Goal: Information Seeking & Learning: Learn about a topic

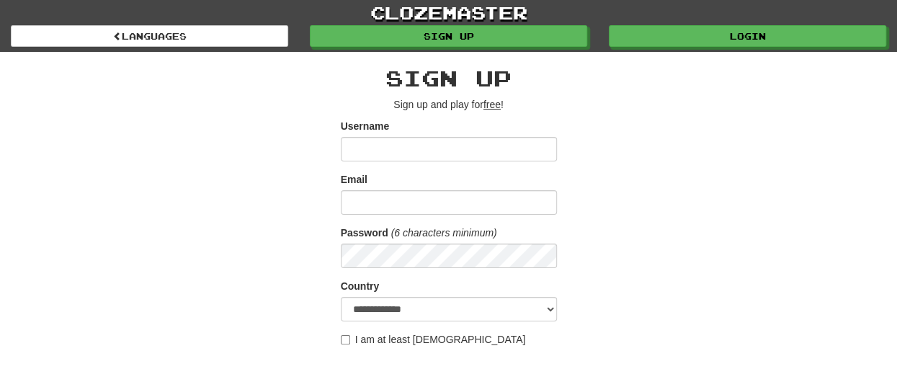
click at [702, 270] on div "**********" at bounding box center [448, 304] width 843 height 504
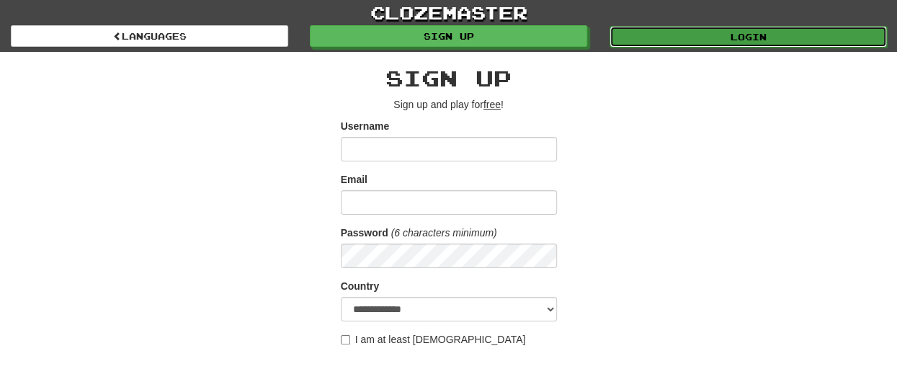
click at [727, 38] on link "Login" at bounding box center [749, 37] width 278 height 22
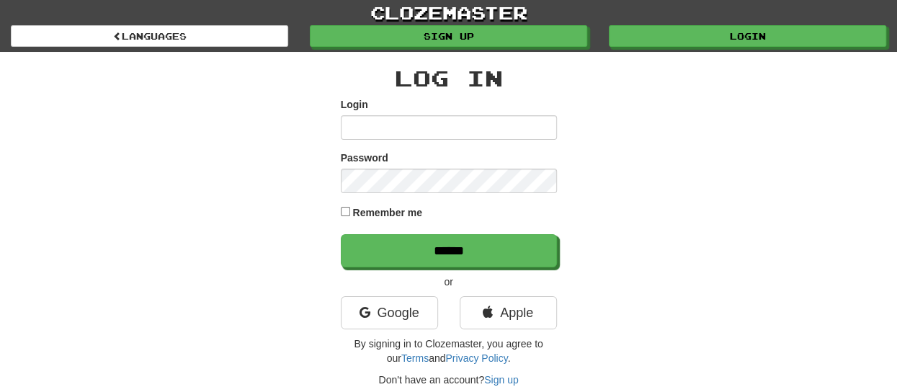
type input "*******"
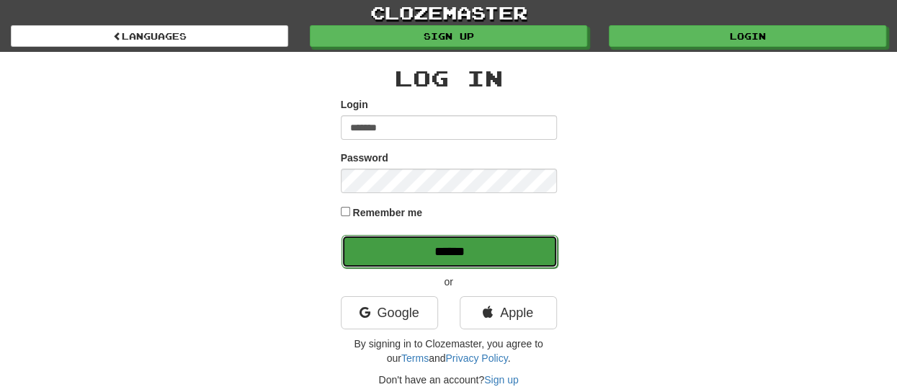
click at [404, 248] on input "******" at bounding box center [450, 251] width 216 height 33
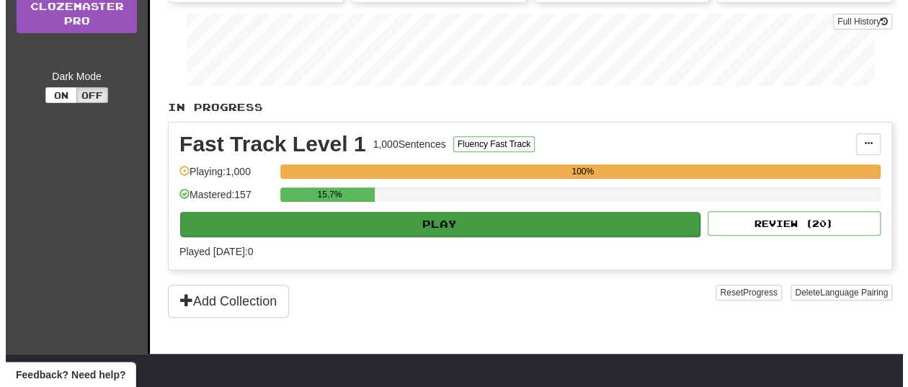
scroll to position [216, 0]
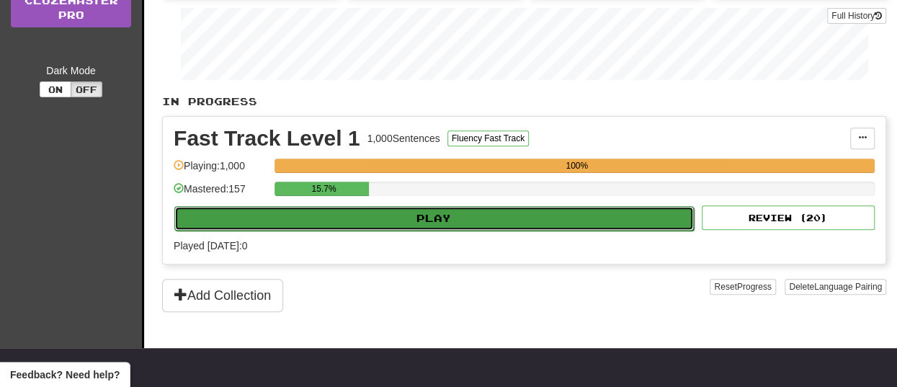
click at [513, 226] on button "Play" at bounding box center [434, 218] width 520 height 25
select select "**"
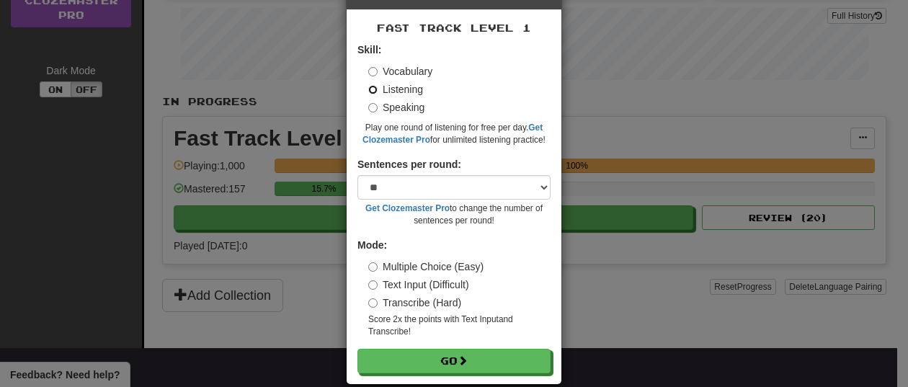
scroll to position [67, 0]
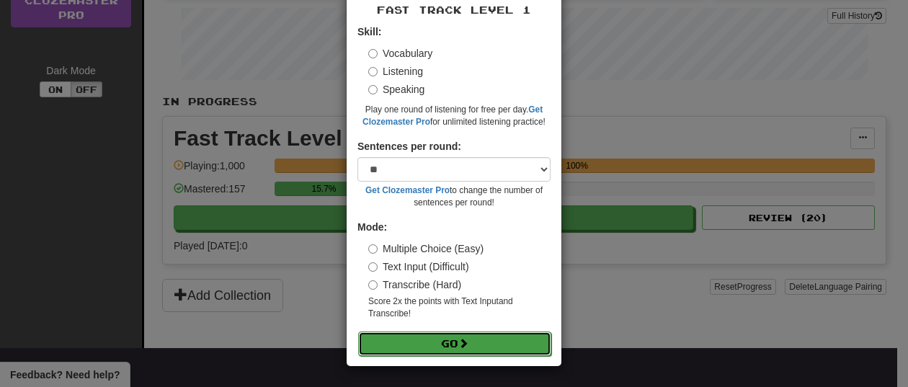
click at [503, 339] on button "Go" at bounding box center [454, 344] width 193 height 25
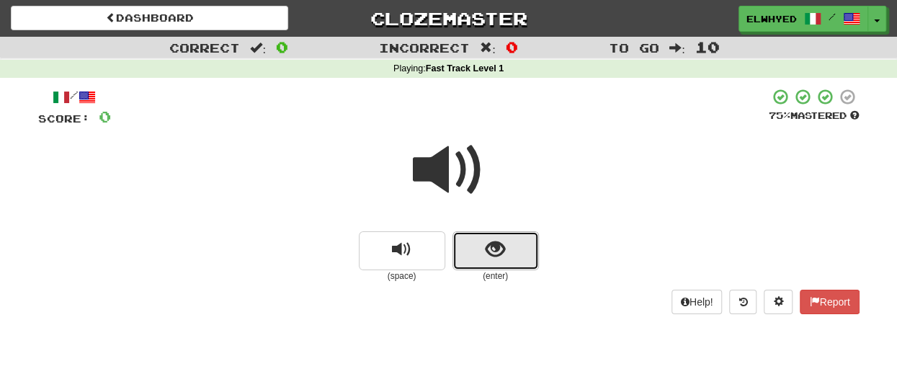
click at [476, 262] on button "show sentence" at bounding box center [496, 250] width 87 height 39
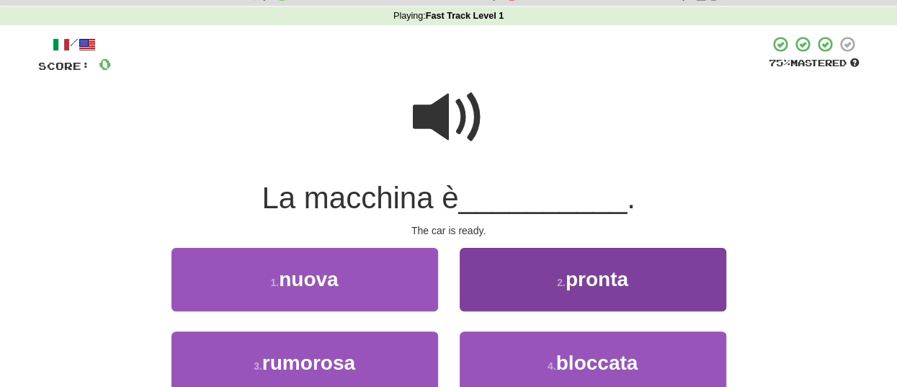
scroll to position [72, 0]
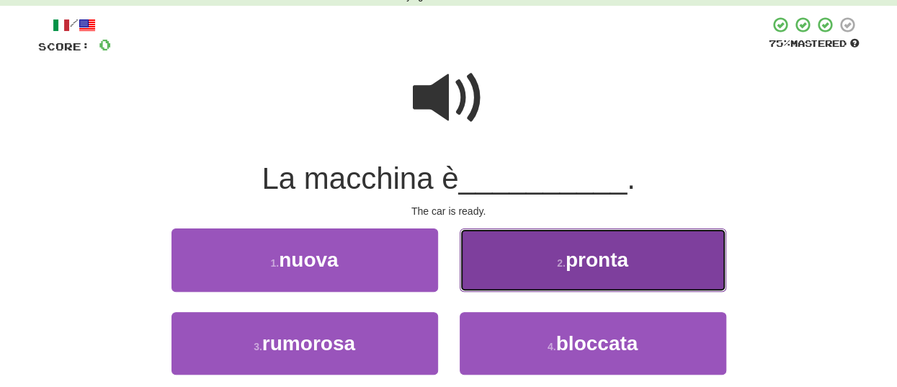
click at [564, 267] on small "2 ." at bounding box center [561, 263] width 9 height 12
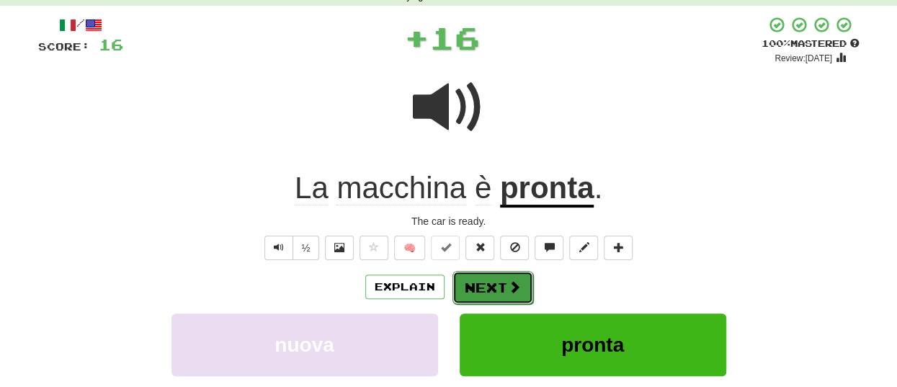
click at [515, 293] on span at bounding box center [514, 286] width 13 height 13
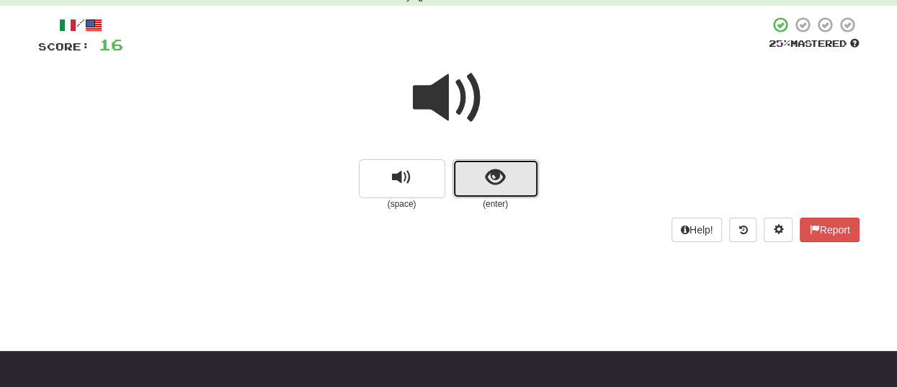
click at [510, 175] on button "show sentence" at bounding box center [496, 178] width 87 height 39
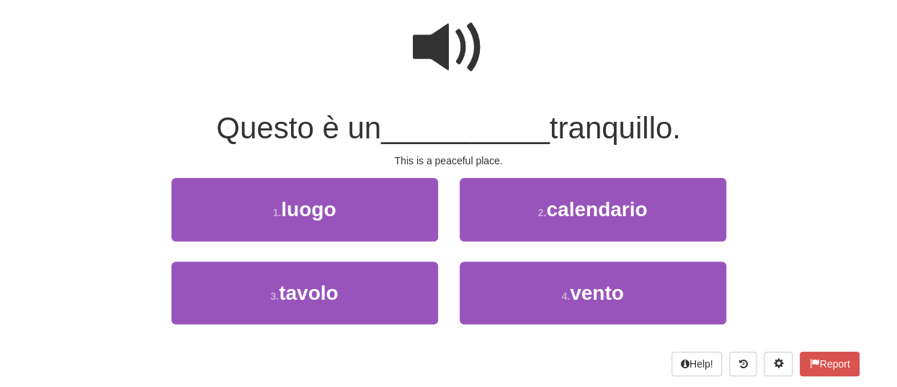
scroll to position [144, 0]
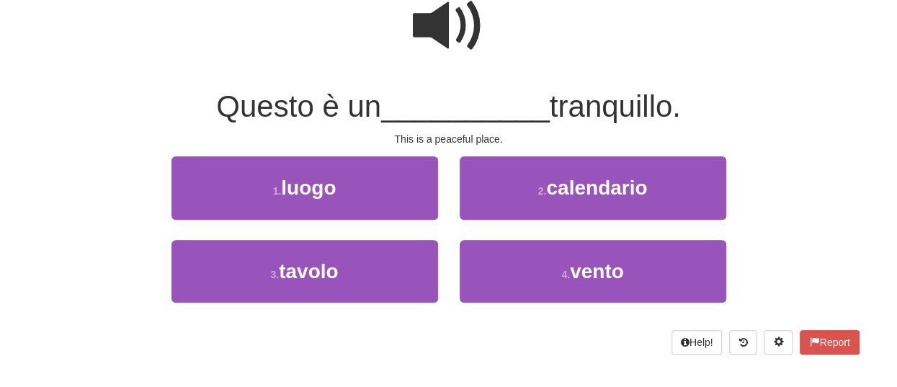
click at [454, 29] on span at bounding box center [449, 26] width 72 height 72
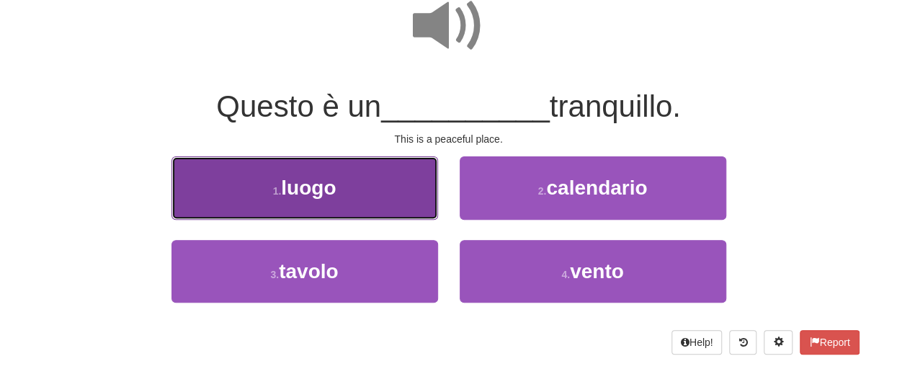
click at [311, 185] on span "luogo" at bounding box center [308, 188] width 55 height 22
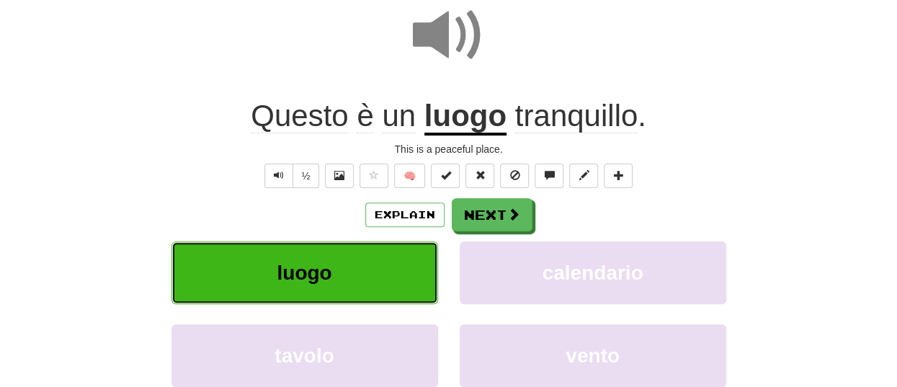
scroll to position [154, 0]
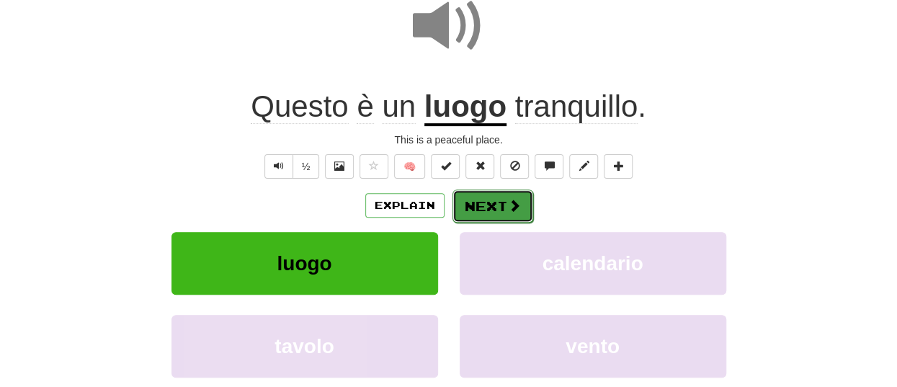
click at [512, 199] on span at bounding box center [514, 205] width 13 height 13
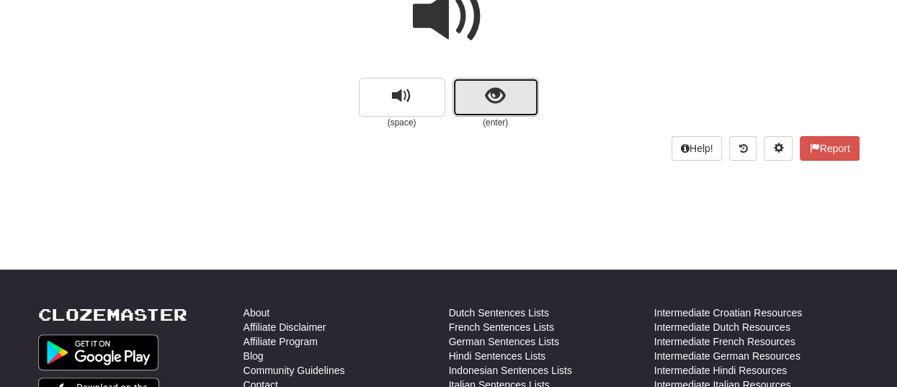
click at [496, 100] on span "show sentence" at bounding box center [495, 96] width 19 height 19
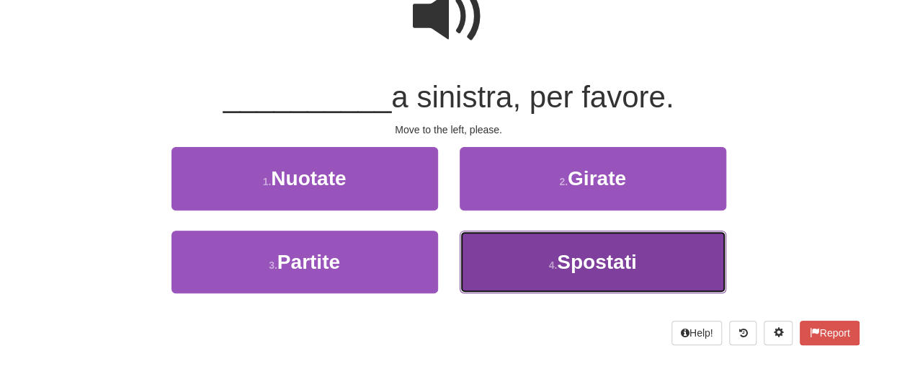
click at [617, 254] on span "Spostati" at bounding box center [596, 262] width 79 height 22
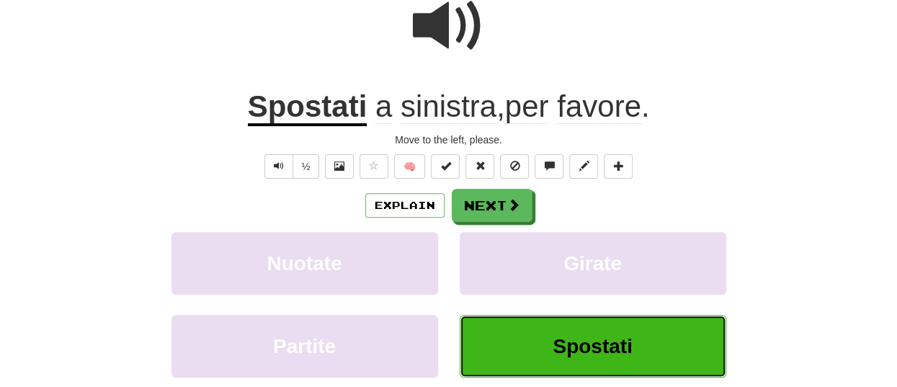
scroll to position [163, 0]
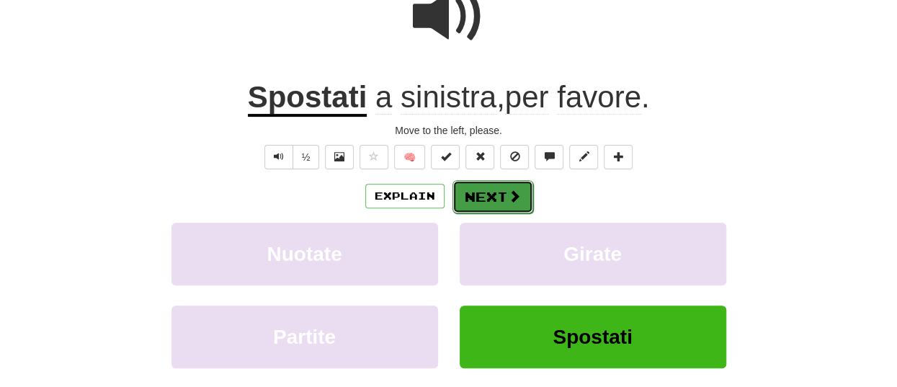
click at [473, 193] on button "Next" at bounding box center [493, 196] width 81 height 33
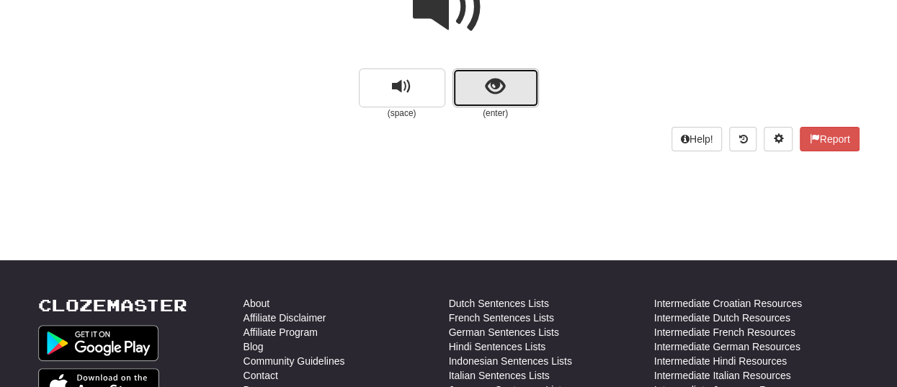
click at [484, 92] on button "show sentence" at bounding box center [496, 87] width 87 height 39
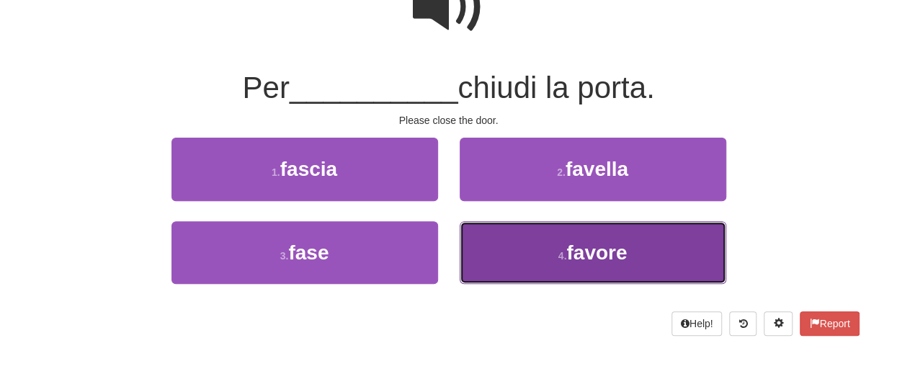
click at [624, 239] on button "4 . favore" at bounding box center [593, 252] width 267 height 63
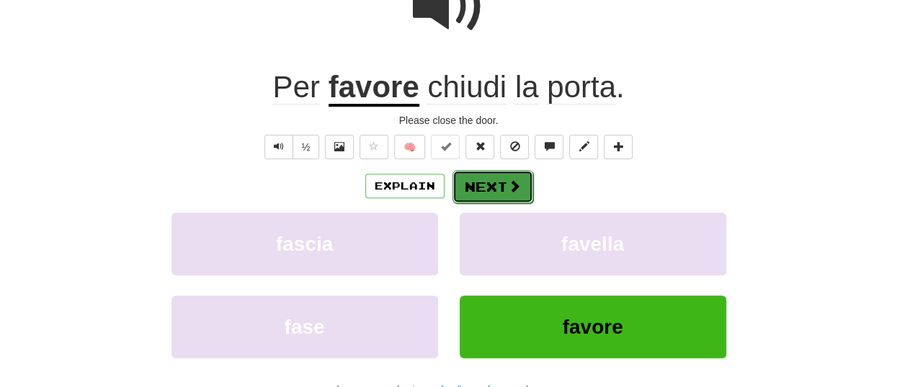
click at [496, 179] on button "Next" at bounding box center [493, 186] width 81 height 33
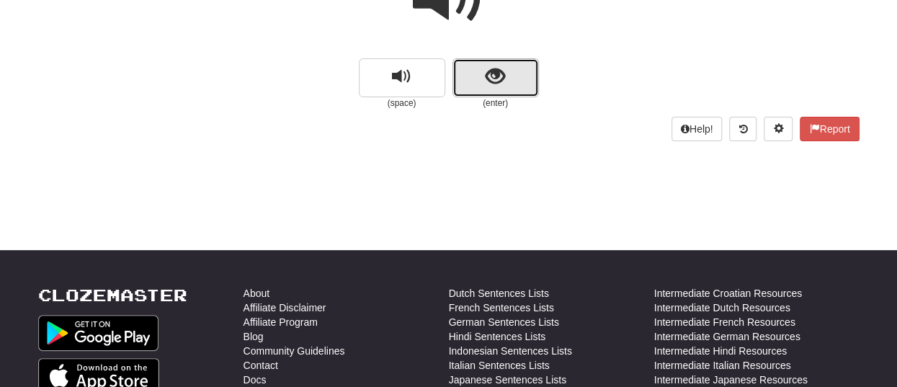
click at [523, 80] on button "show sentence" at bounding box center [496, 77] width 87 height 39
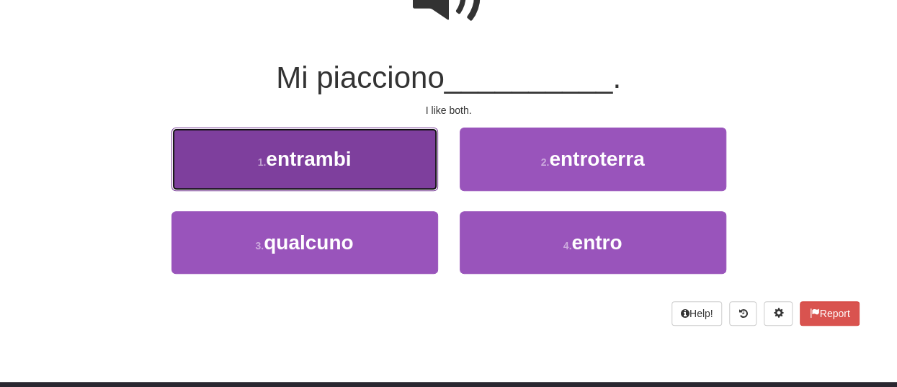
click at [340, 161] on span "entrambi" at bounding box center [308, 159] width 85 height 22
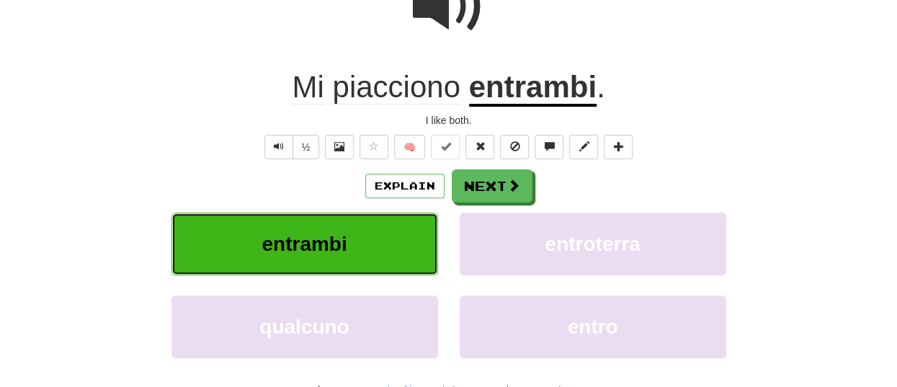
scroll to position [182, 0]
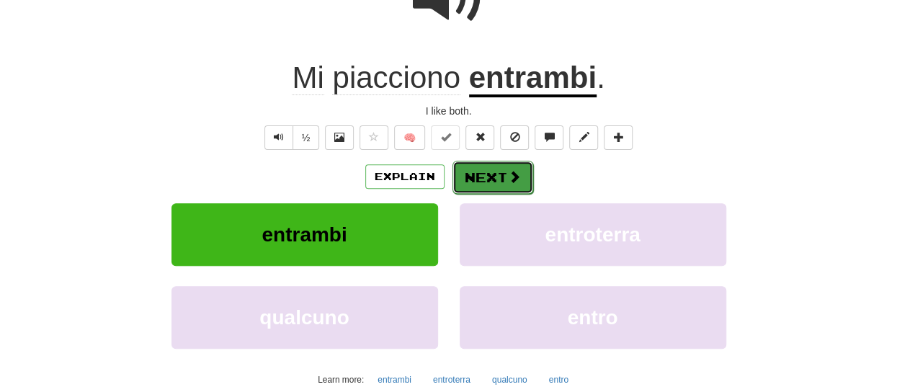
click at [487, 168] on button "Next" at bounding box center [493, 177] width 81 height 33
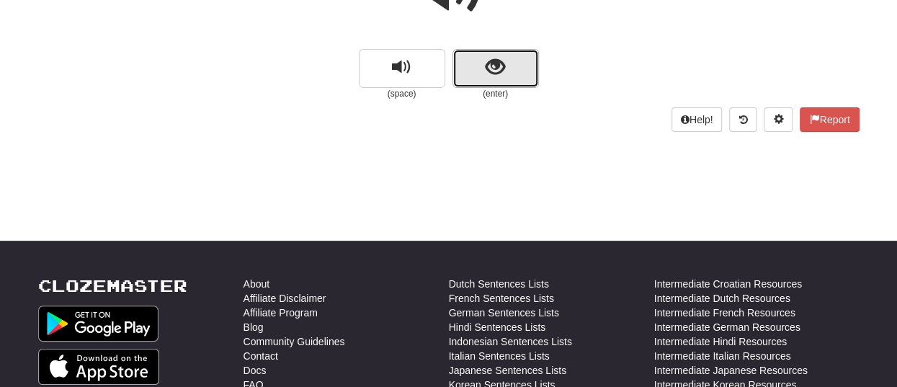
click at [520, 66] on button "show sentence" at bounding box center [496, 68] width 87 height 39
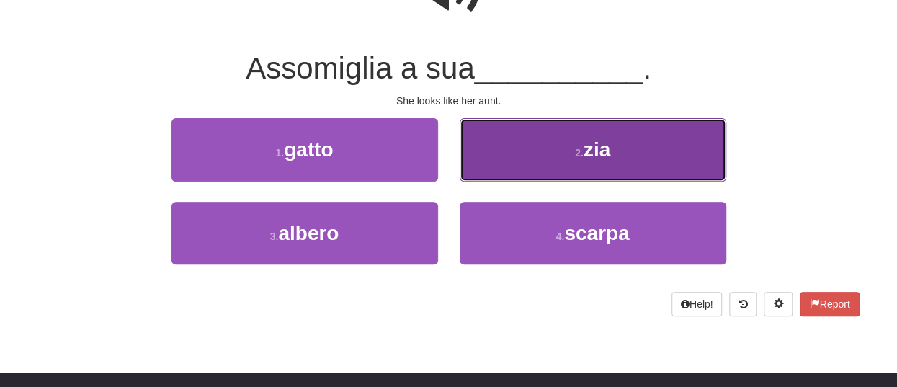
click at [603, 133] on button "2 . zia" at bounding box center [593, 149] width 267 height 63
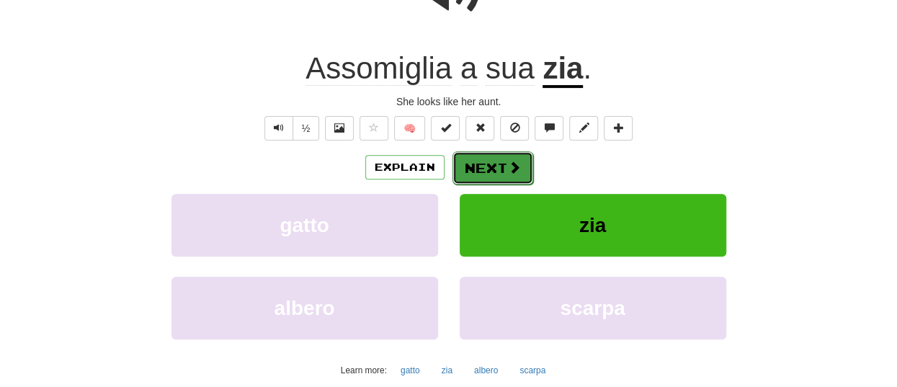
click at [504, 161] on button "Next" at bounding box center [493, 167] width 81 height 33
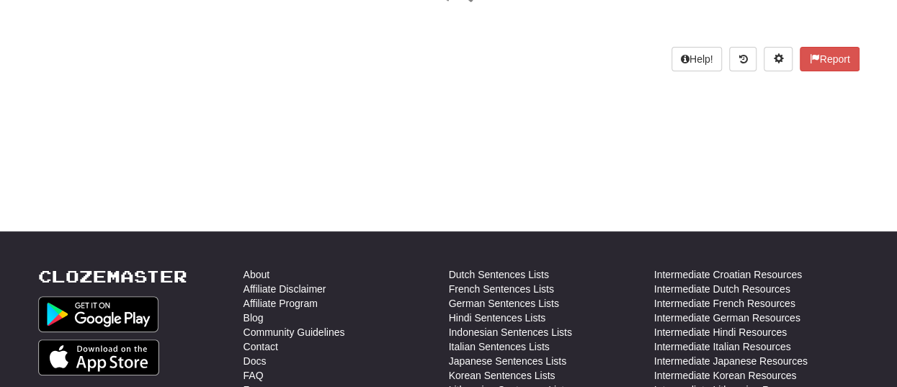
scroll to position [0, 0]
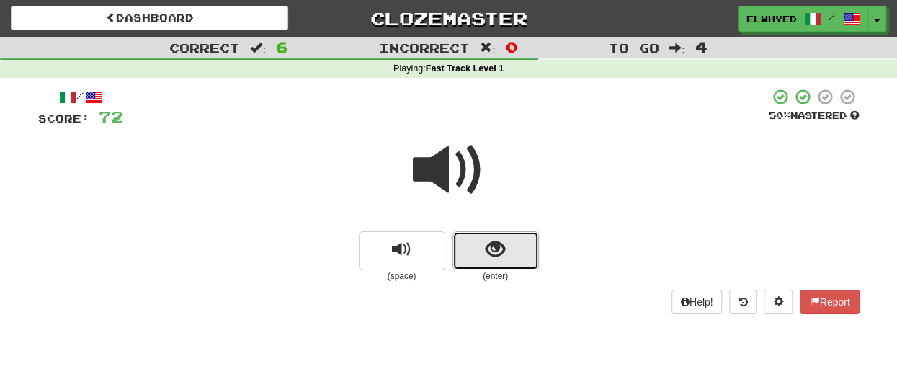
click at [519, 249] on button "show sentence" at bounding box center [496, 250] width 87 height 39
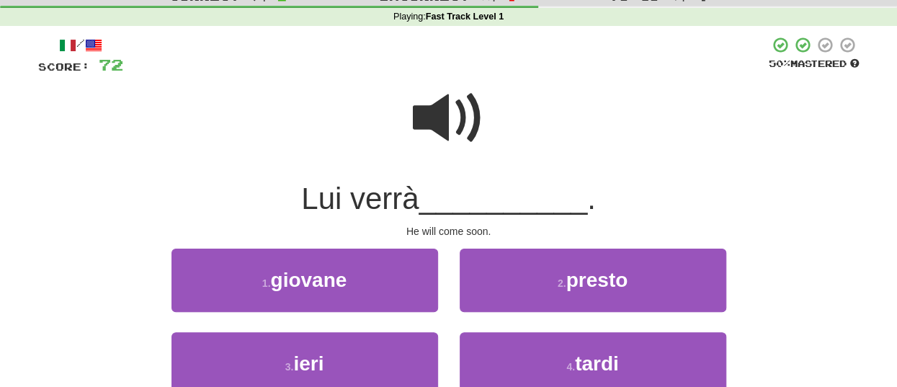
scroll to position [72, 0]
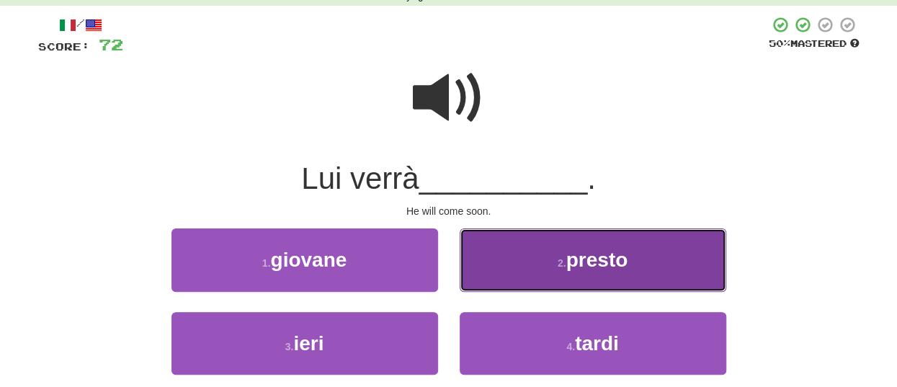
click at [600, 251] on span "presto" at bounding box center [598, 260] width 62 height 22
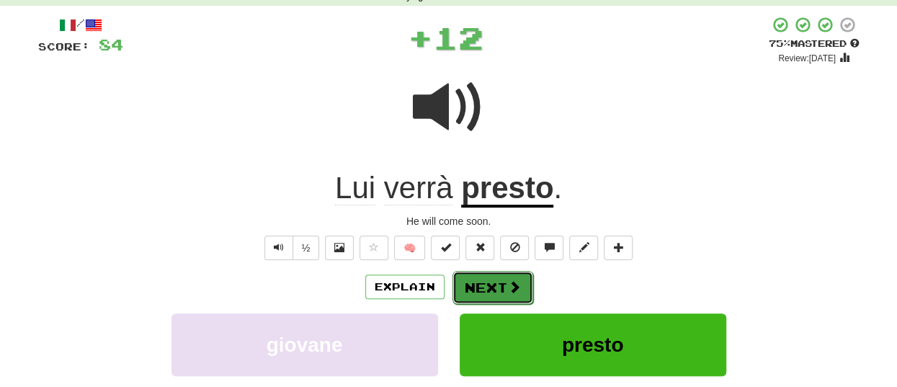
click at [500, 282] on button "Next" at bounding box center [493, 287] width 81 height 33
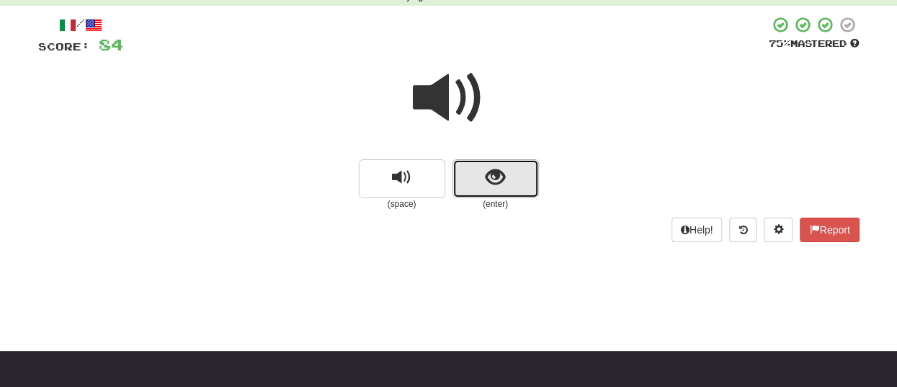
click at [497, 179] on span "show sentence" at bounding box center [495, 177] width 19 height 19
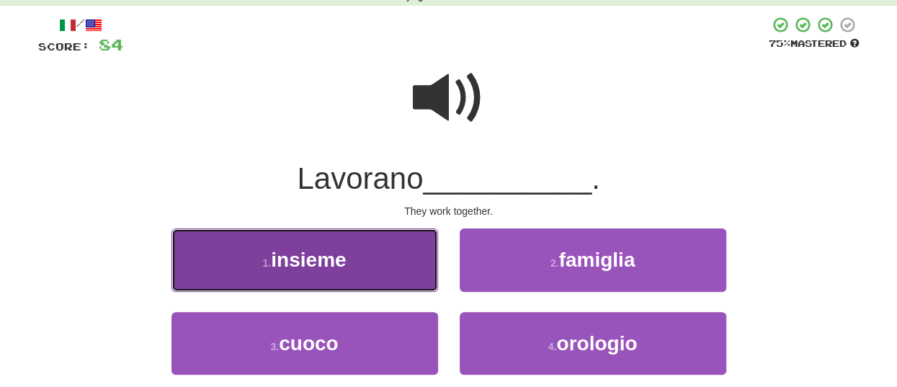
click at [309, 267] on span "insieme" at bounding box center [308, 260] width 75 height 22
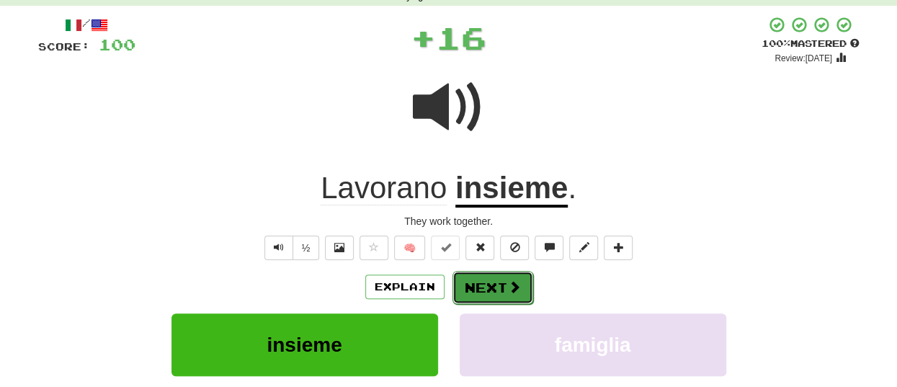
click at [479, 277] on button "Next" at bounding box center [493, 287] width 81 height 33
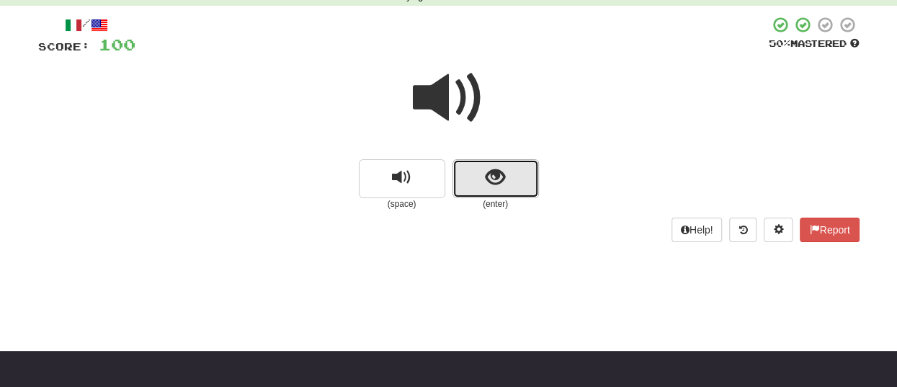
click at [518, 182] on button "show sentence" at bounding box center [496, 178] width 87 height 39
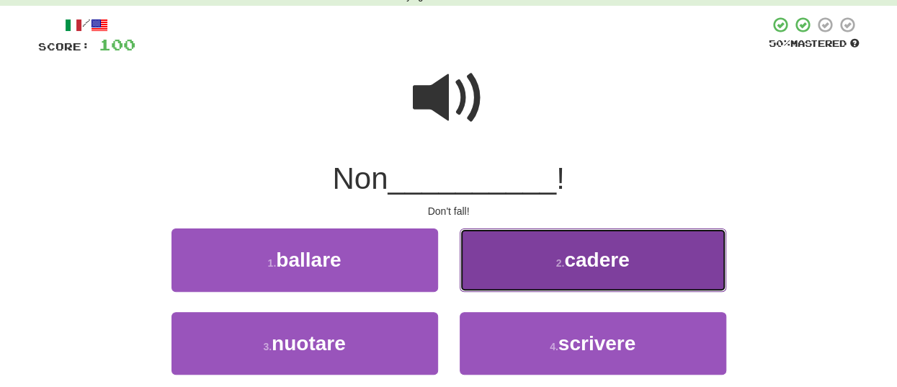
click at [535, 262] on button "2 . cadere" at bounding box center [593, 260] width 267 height 63
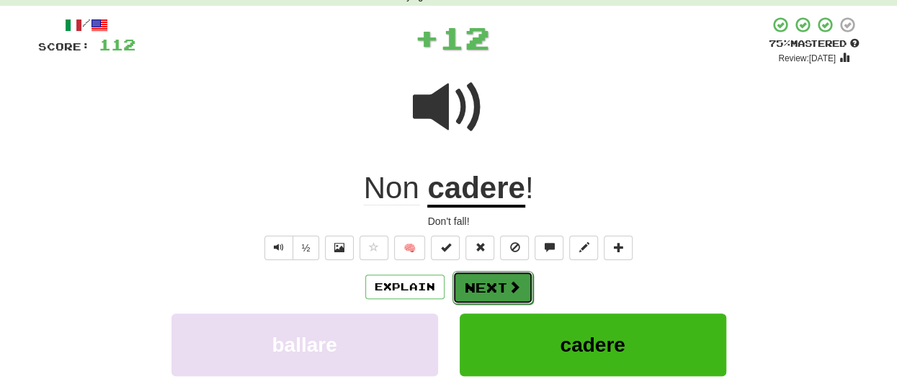
click at [493, 283] on button "Next" at bounding box center [493, 287] width 81 height 33
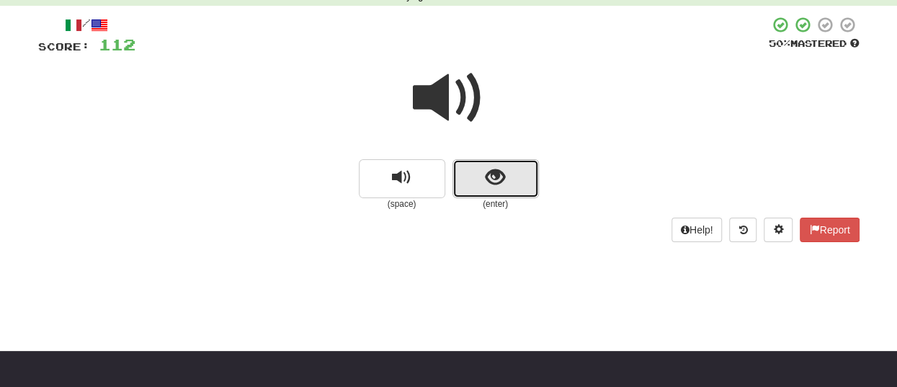
click at [502, 177] on span "show sentence" at bounding box center [495, 177] width 19 height 19
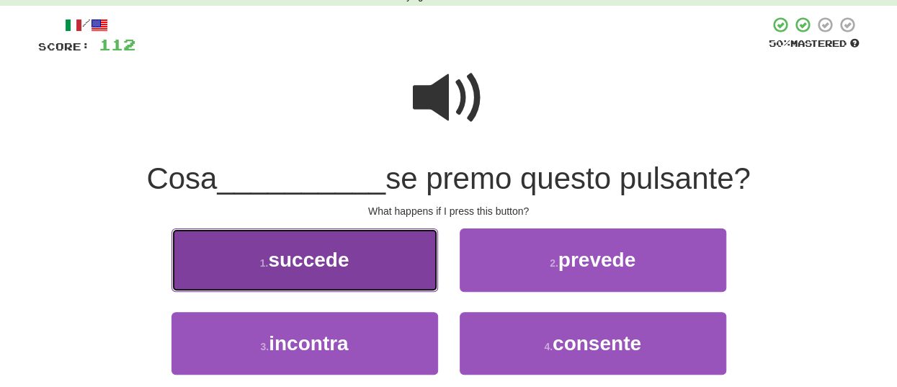
click at [342, 262] on span "succede" at bounding box center [308, 260] width 81 height 22
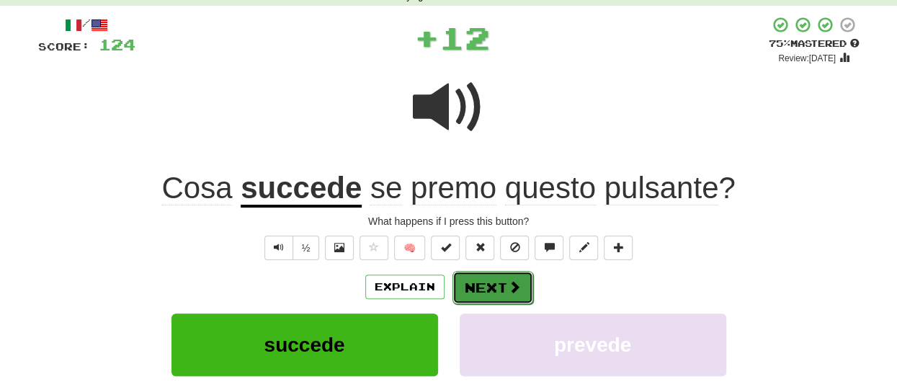
click at [469, 282] on button "Next" at bounding box center [493, 287] width 81 height 33
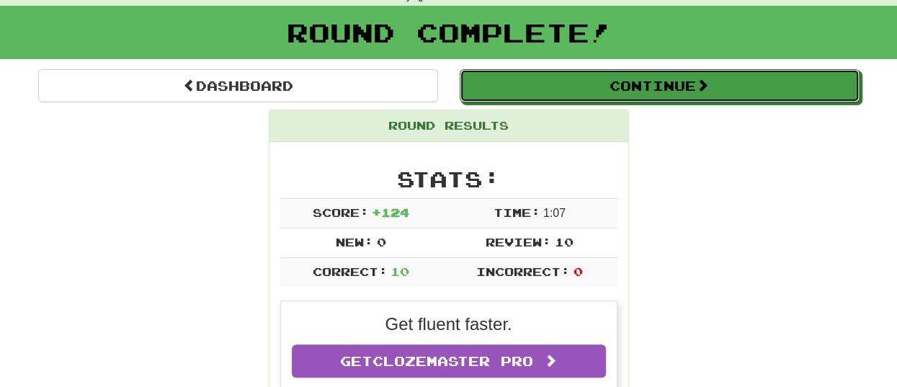
click at [600, 89] on button "Continue" at bounding box center [660, 85] width 400 height 33
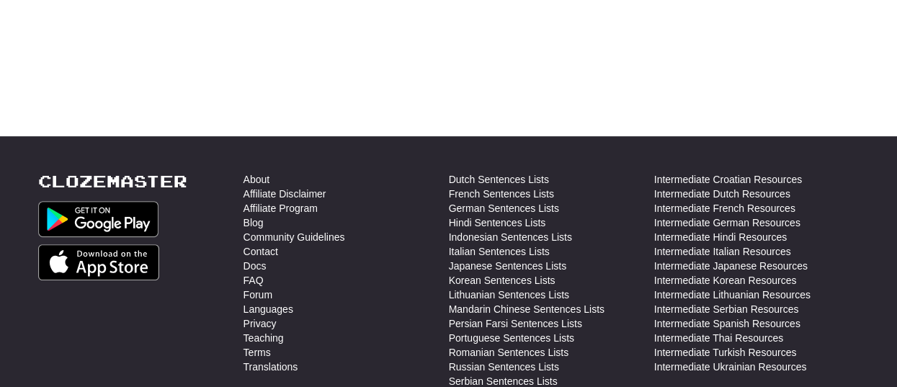
scroll to position [317, 0]
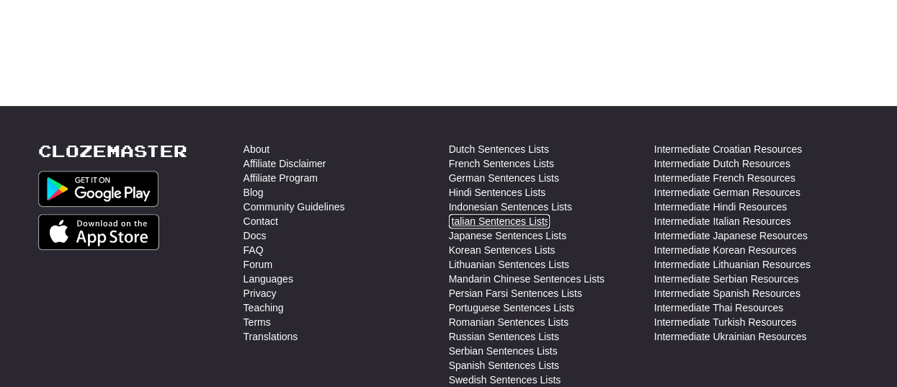
click at [510, 221] on link "Italian Sentences Lists" at bounding box center [499, 221] width 101 height 14
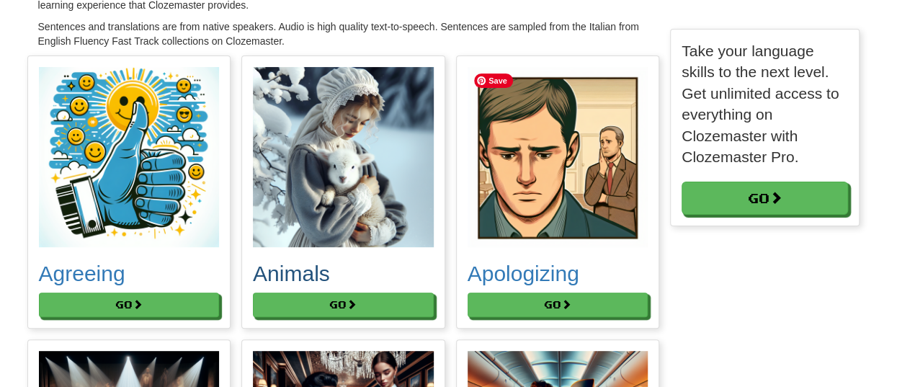
scroll to position [216, 0]
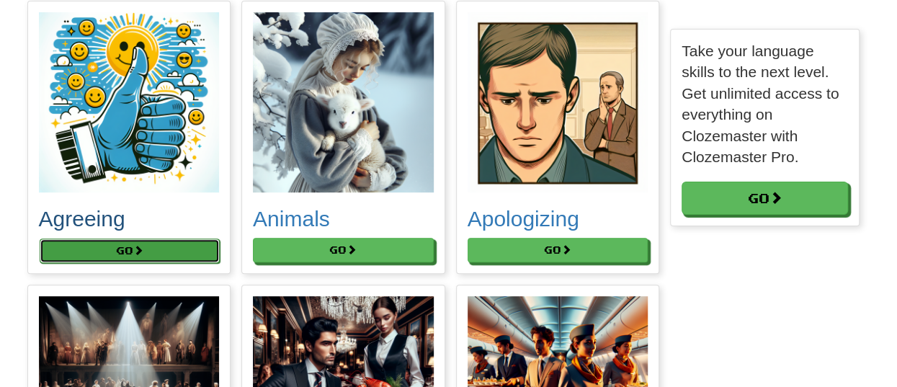
click at [158, 253] on button "Go" at bounding box center [130, 251] width 181 height 25
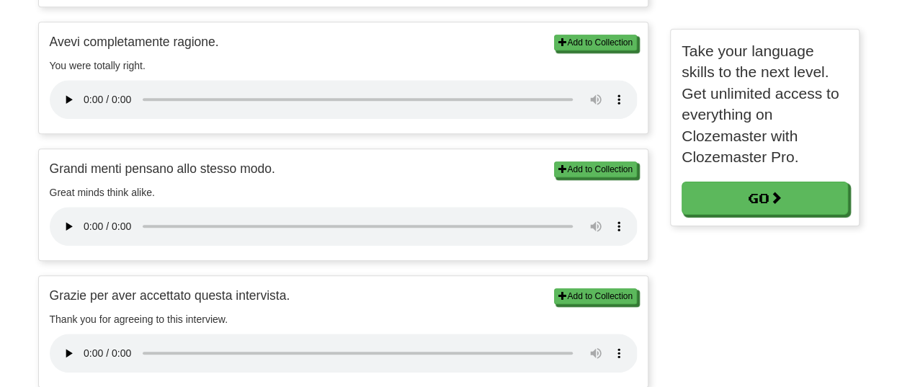
scroll to position [577, 0]
